Goal: Answer question/provide support: Share knowledge or assist other users

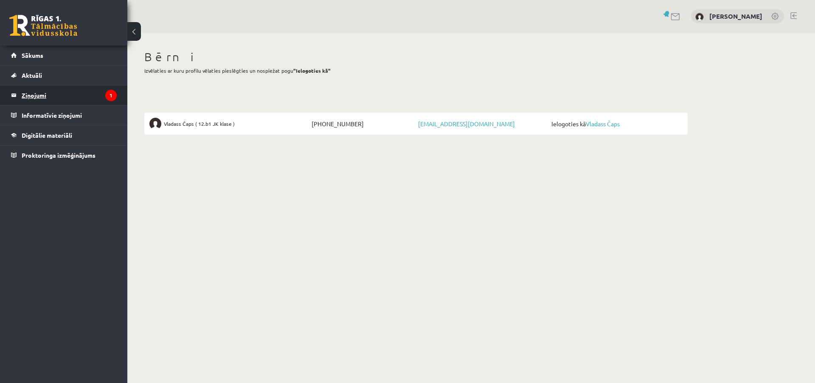
click at [23, 94] on legend "Ziņojumi 1" at bounding box center [69, 95] width 95 height 20
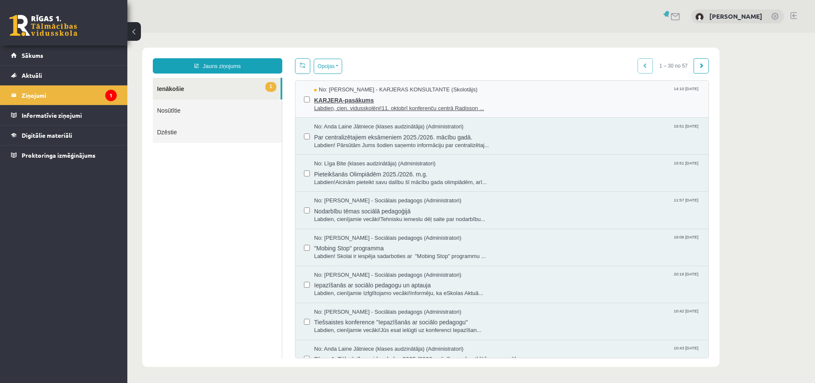
click at [340, 99] on span "KARJERA-pasākums" at bounding box center [507, 99] width 386 height 11
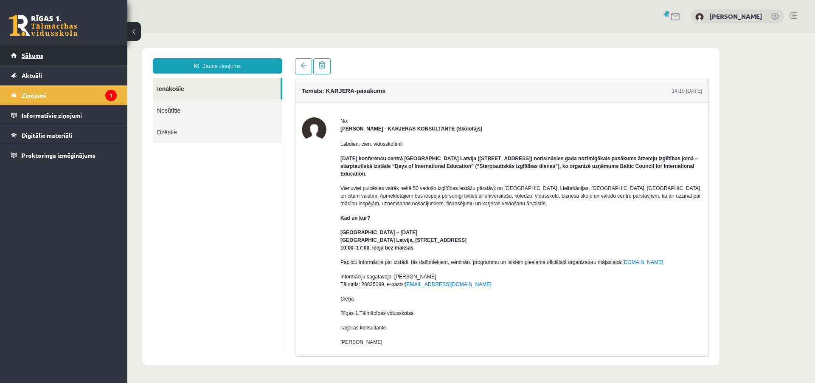
click at [24, 55] on span "Sākums" at bounding box center [33, 55] width 22 height 8
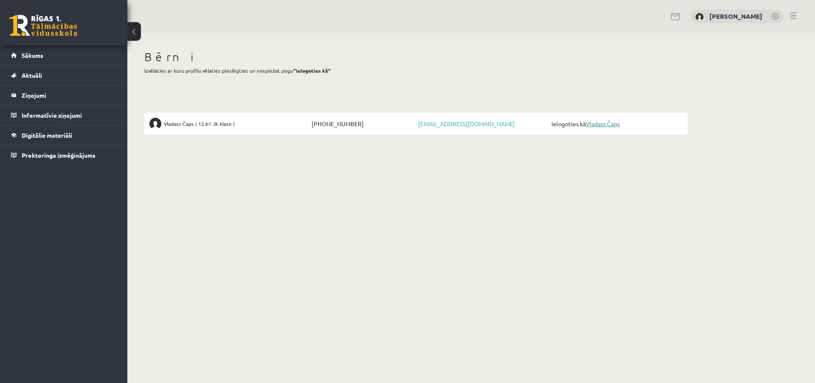
click at [597, 121] on link "Vladass Čaps" at bounding box center [603, 124] width 34 height 8
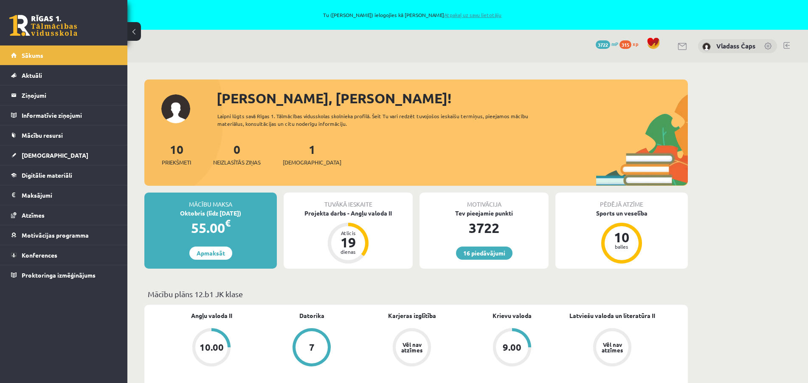
click at [458, 14] on link "Atpakaļ uz savu lietotāju" at bounding box center [472, 14] width 57 height 7
